Goal: Task Accomplishment & Management: Manage account settings

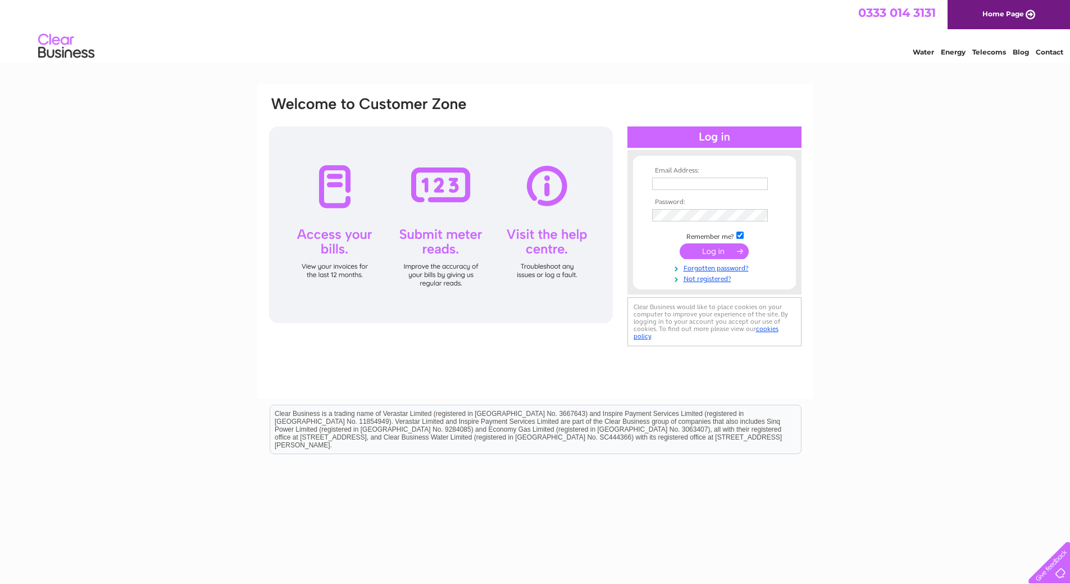
type input "toolmasterpe@googlemail.com"
click at [706, 256] on input "submit" at bounding box center [714, 251] width 69 height 16
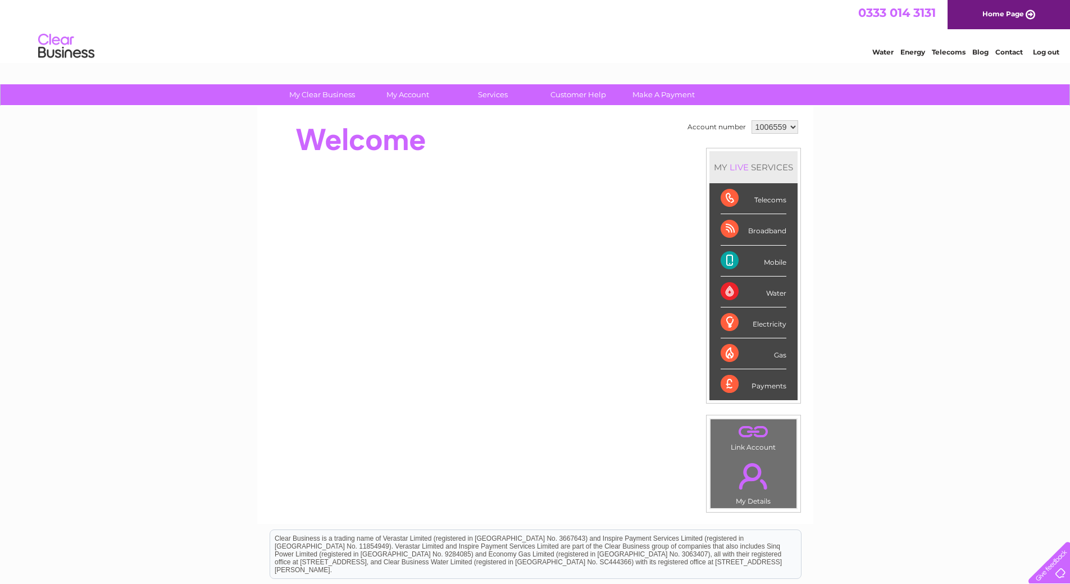
click at [761, 483] on link "." at bounding box center [753, 475] width 80 height 39
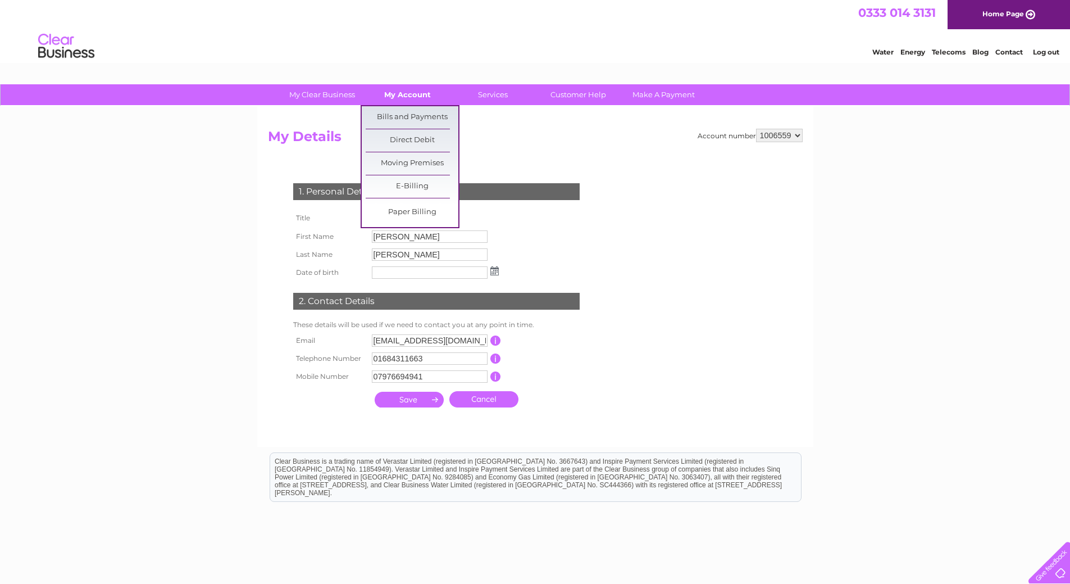
click at [407, 90] on link "My Account" at bounding box center [407, 94] width 93 height 21
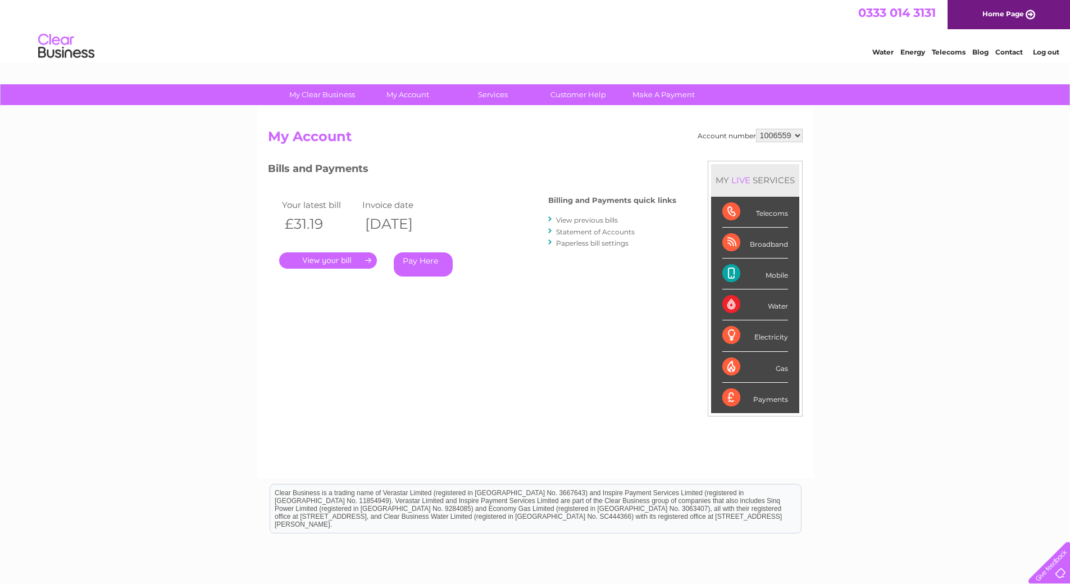
click at [319, 262] on link "." at bounding box center [328, 260] width 98 height 16
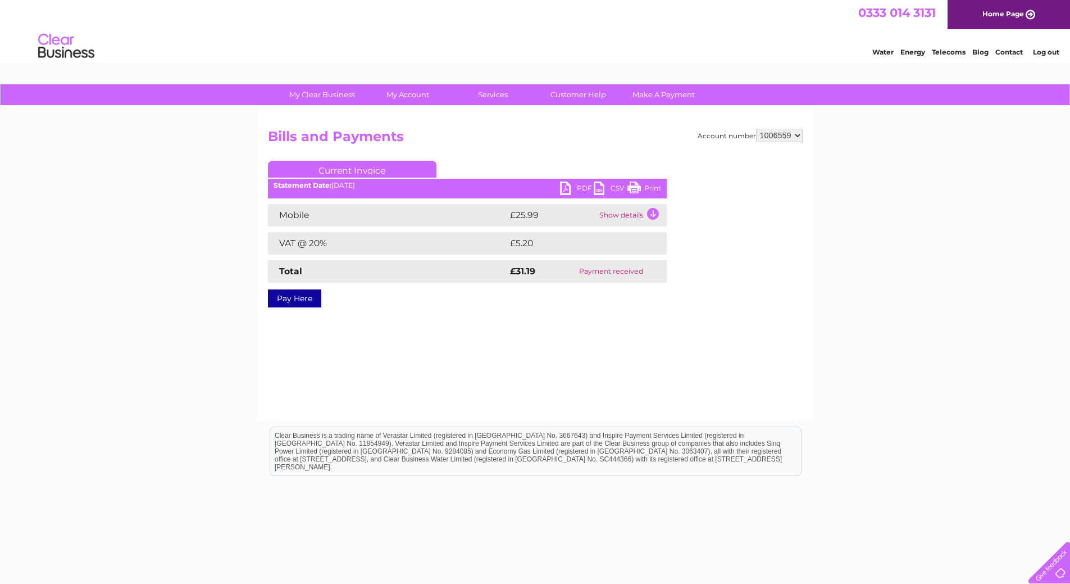
click at [648, 213] on td "Show details" at bounding box center [632, 215] width 70 height 22
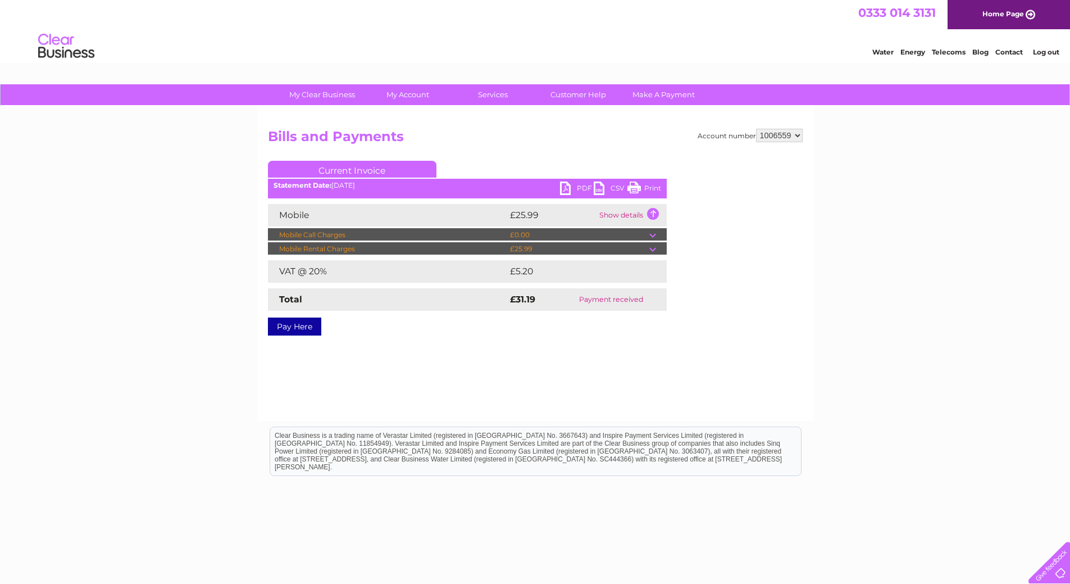
click at [655, 246] on td at bounding box center [657, 248] width 17 height 13
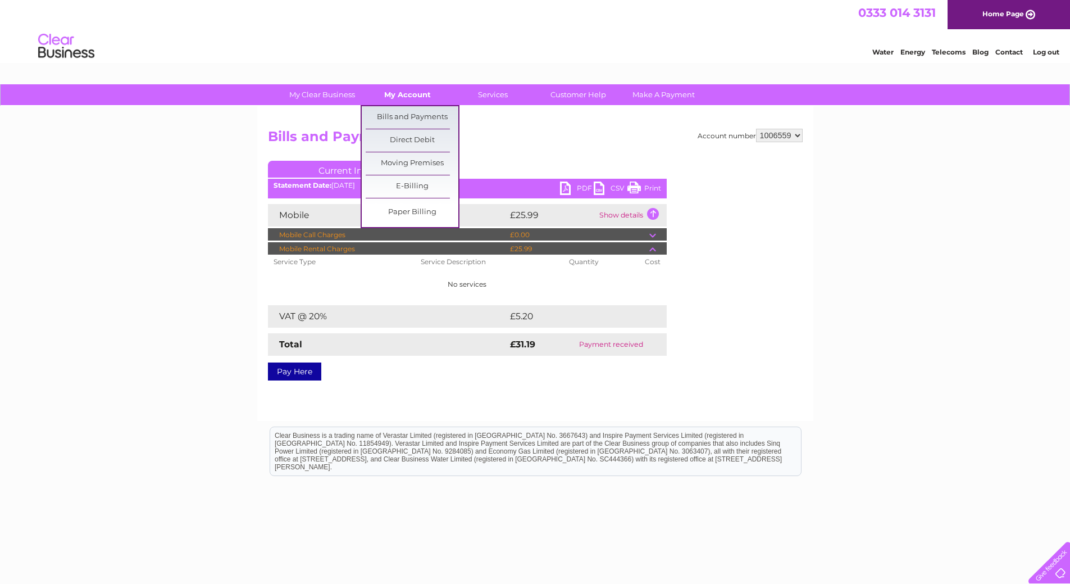
click at [402, 94] on link "My Account" at bounding box center [407, 94] width 93 height 21
click at [408, 116] on link "Bills and Payments" at bounding box center [412, 117] width 93 height 22
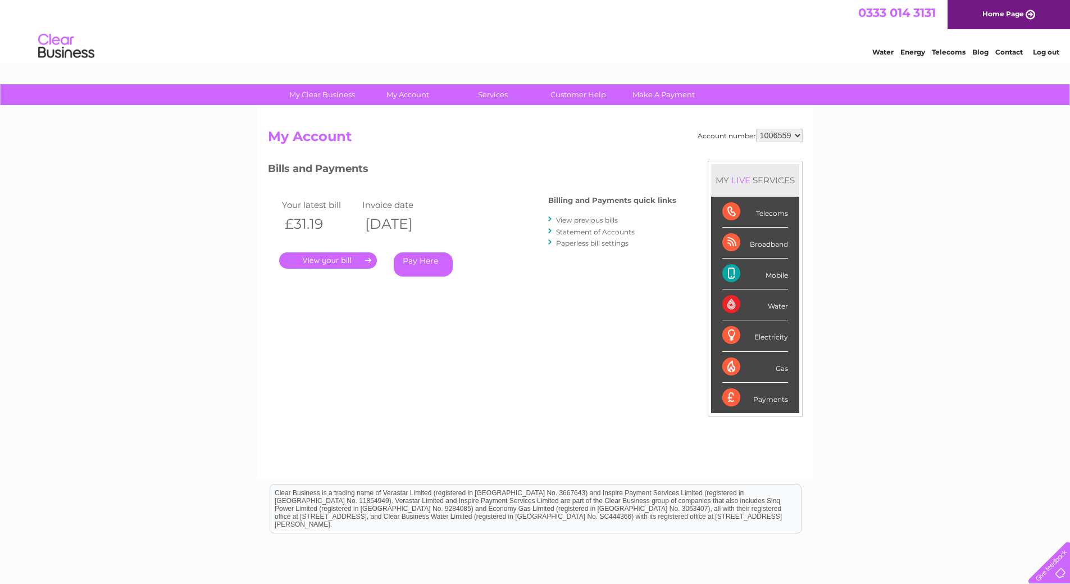
click at [607, 219] on link "View previous bills" at bounding box center [587, 220] width 62 height 8
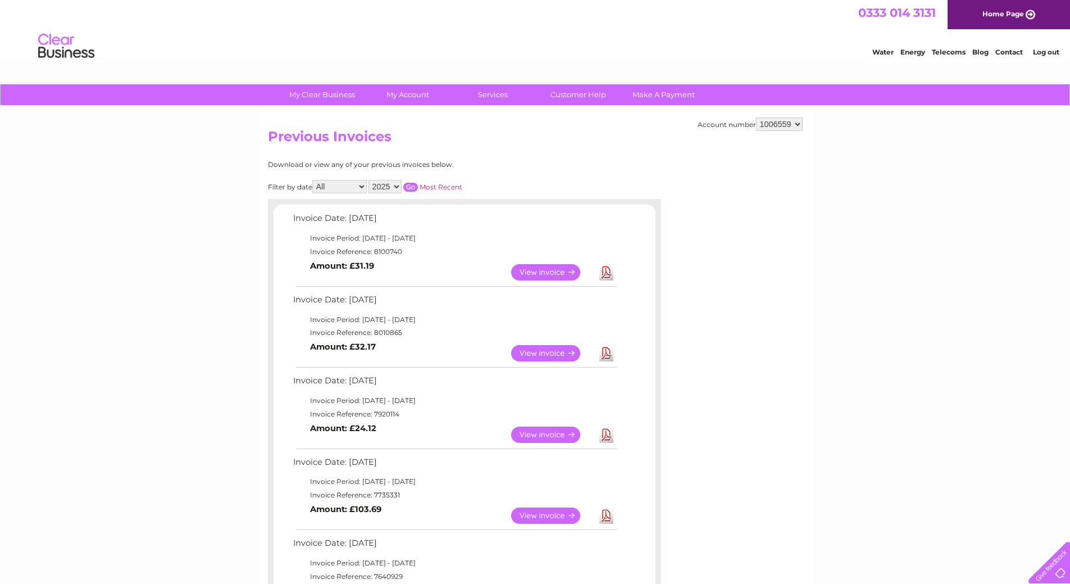
click at [539, 428] on link "View" at bounding box center [552, 434] width 83 height 16
click at [610, 353] on link "Download" at bounding box center [606, 353] width 14 height 16
click at [607, 431] on link "Download" at bounding box center [606, 434] width 14 height 16
